Goal: Task Accomplishment & Management: Manage account settings

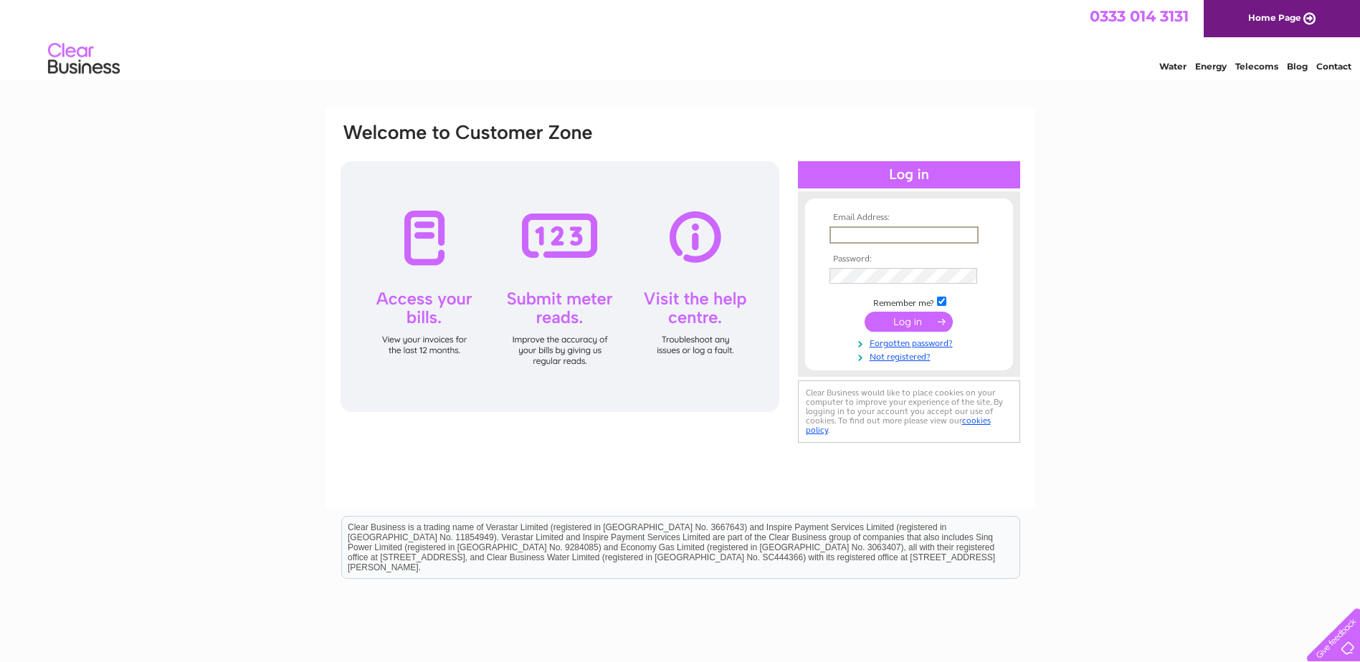
click at [858, 239] on input "text" at bounding box center [903, 235] width 149 height 17
type input "[PERSON_NAME][EMAIL_ADDRESS][DOMAIN_NAME]"
click at [865, 312] on input "submit" at bounding box center [909, 322] width 88 height 20
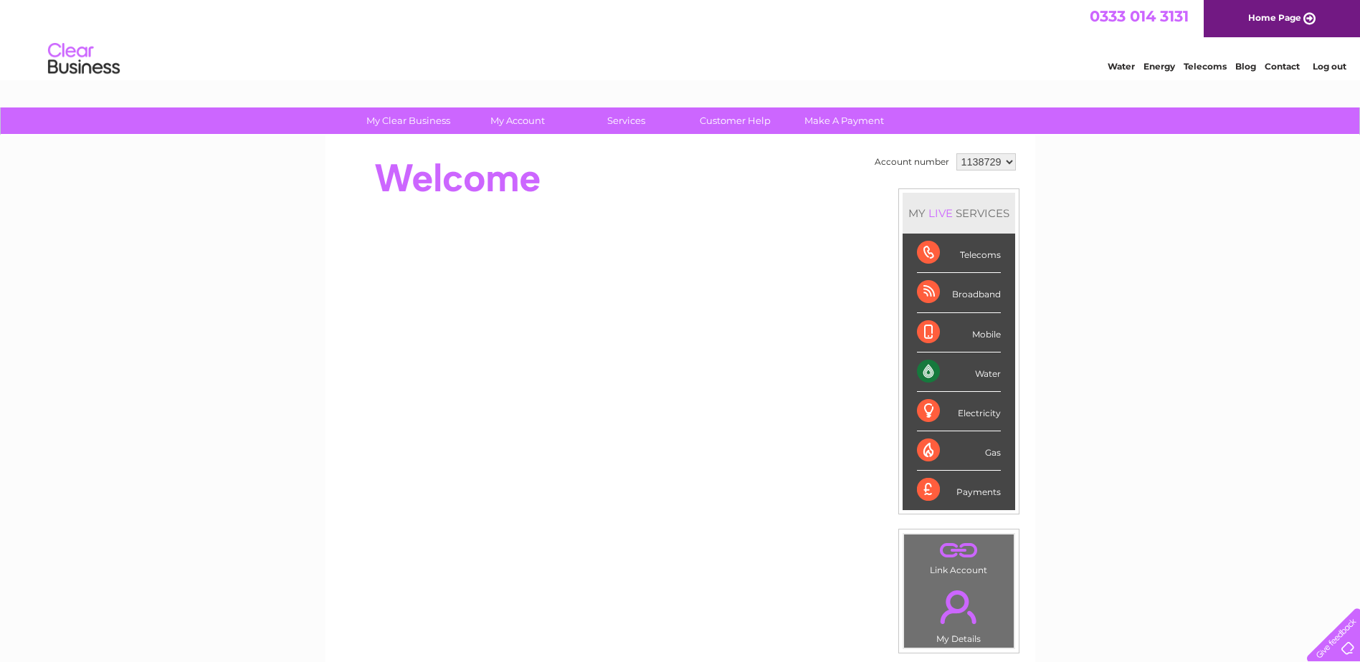
click at [986, 379] on div "Water" at bounding box center [959, 372] width 84 height 39
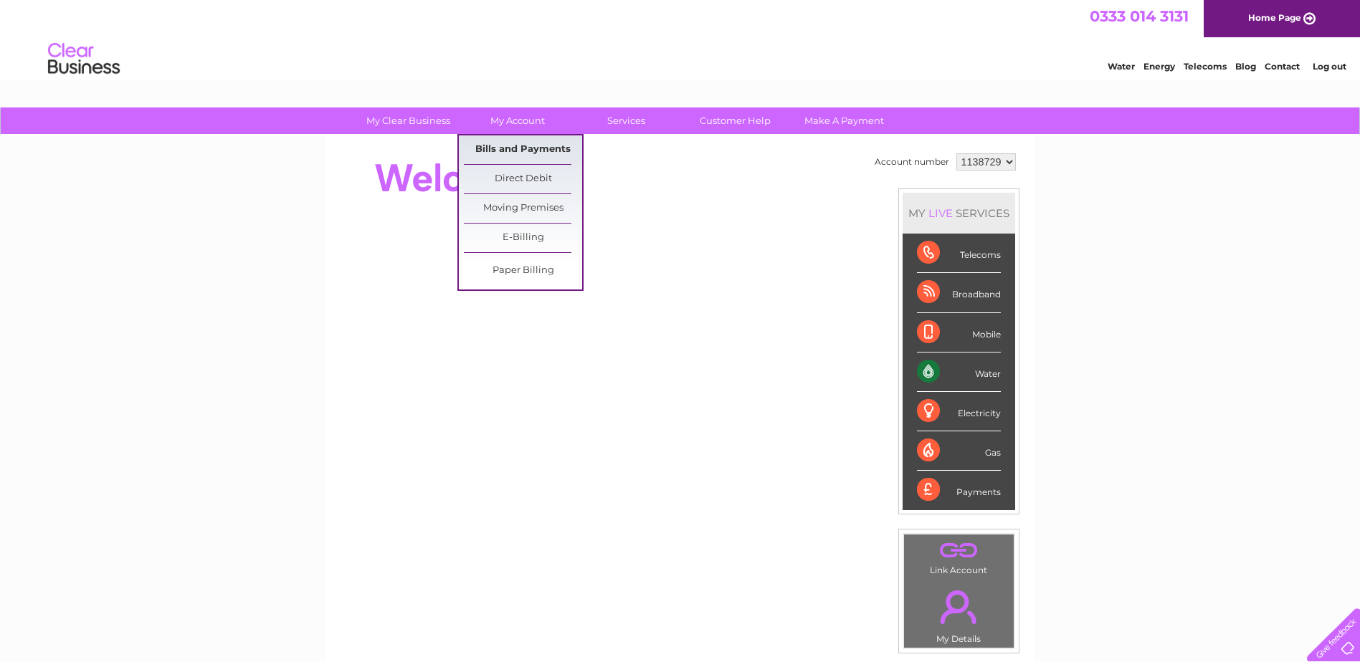
click at [523, 149] on link "Bills and Payments" at bounding box center [523, 149] width 118 height 29
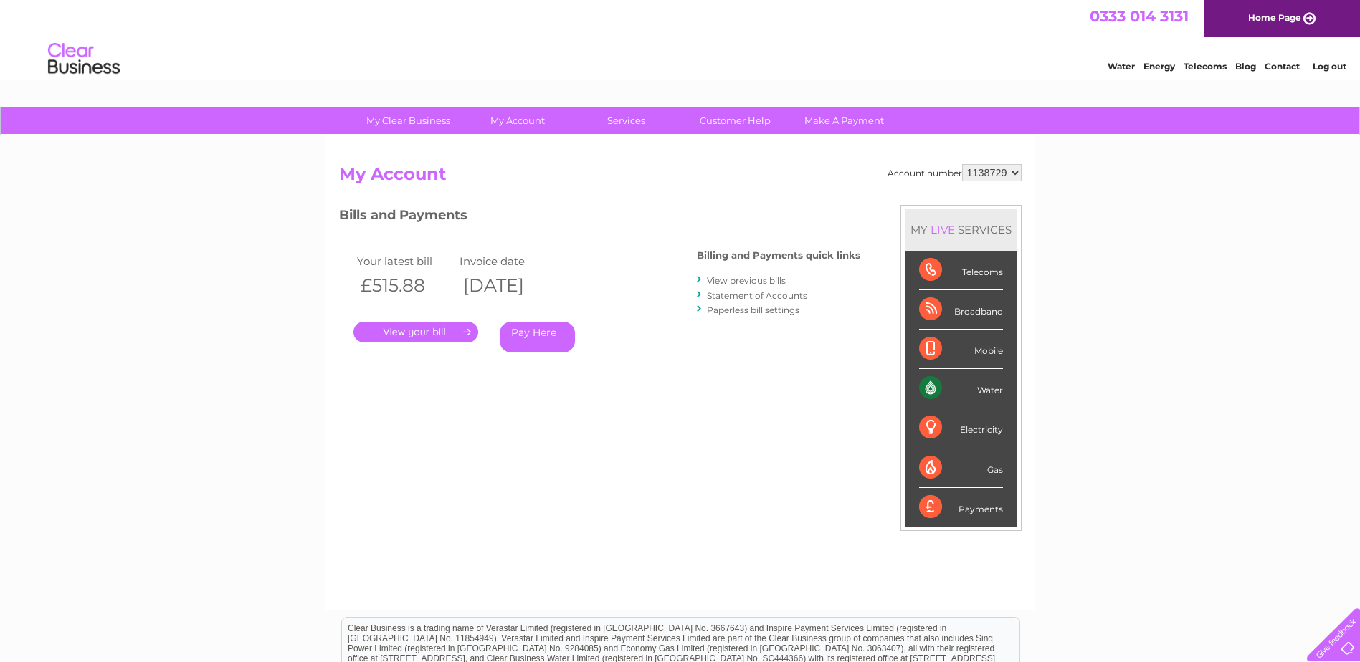
click at [454, 326] on link "." at bounding box center [415, 332] width 125 height 21
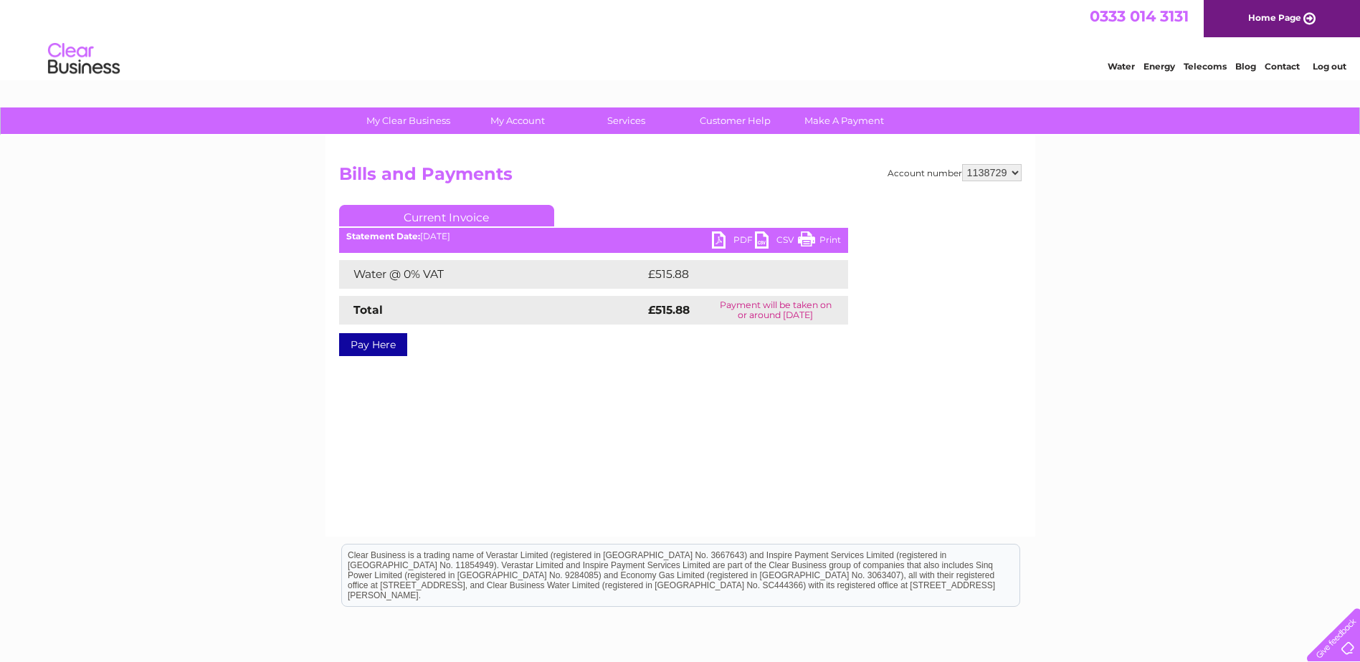
click at [730, 237] on link "PDF" at bounding box center [733, 242] width 43 height 21
